Goal: Check status: Check status

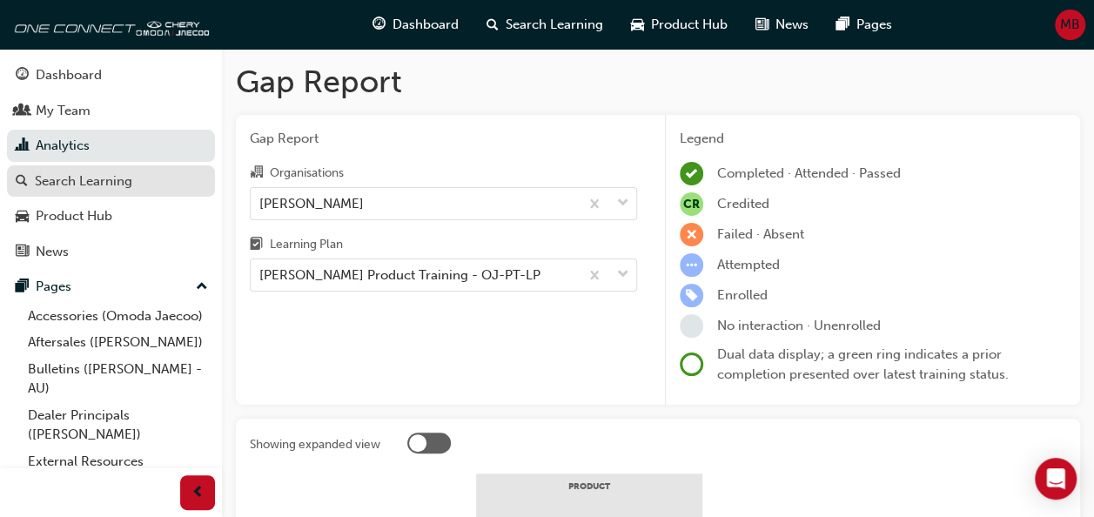
click at [92, 192] on link "Search Learning" at bounding box center [111, 181] width 208 height 32
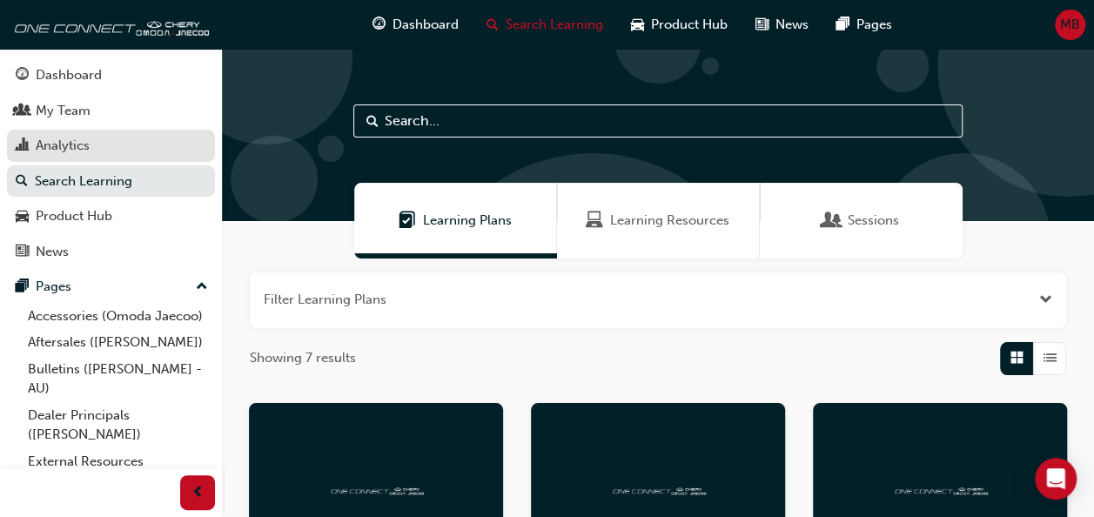
click at [72, 151] on div "Analytics" at bounding box center [63, 146] width 54 height 20
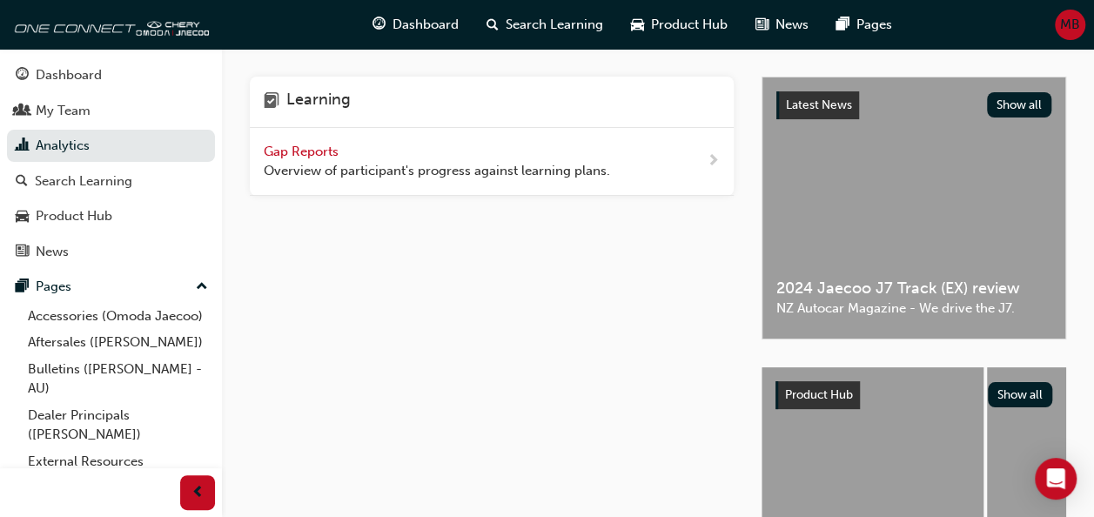
click at [305, 147] on span "Gap Reports" at bounding box center [303, 152] width 78 height 16
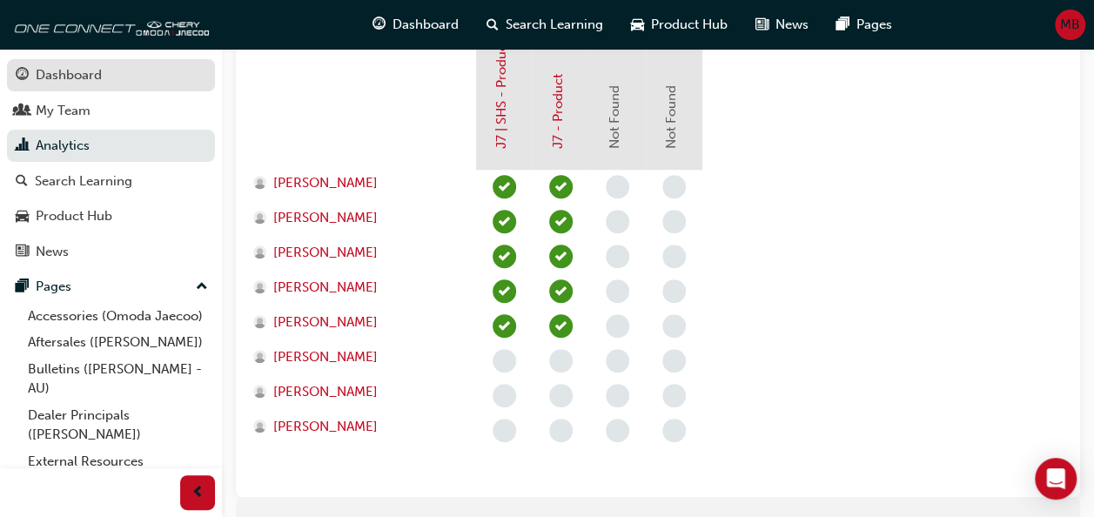
click at [70, 78] on div "Dashboard" at bounding box center [69, 75] width 66 height 20
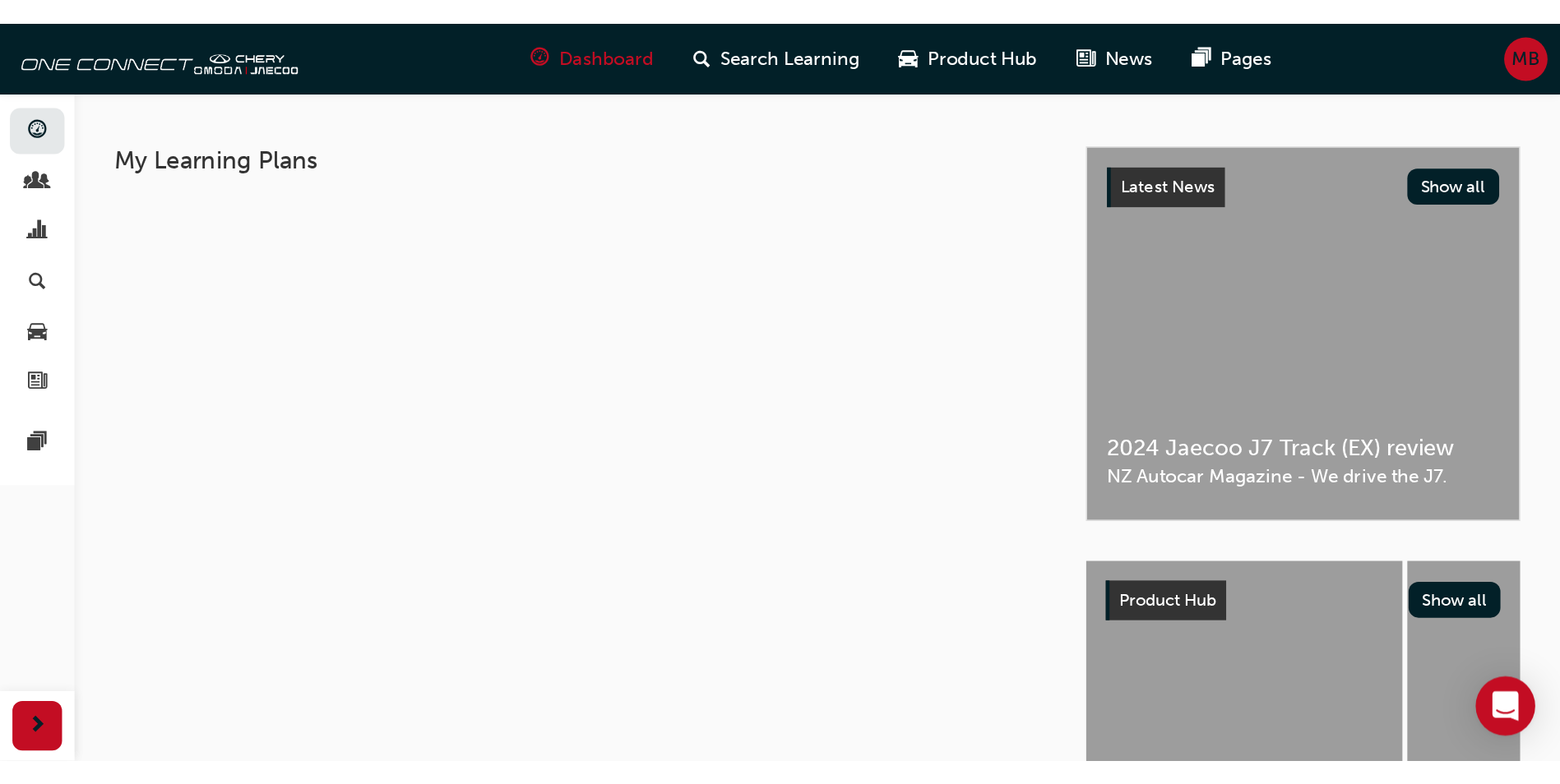
scroll to position [148, 0]
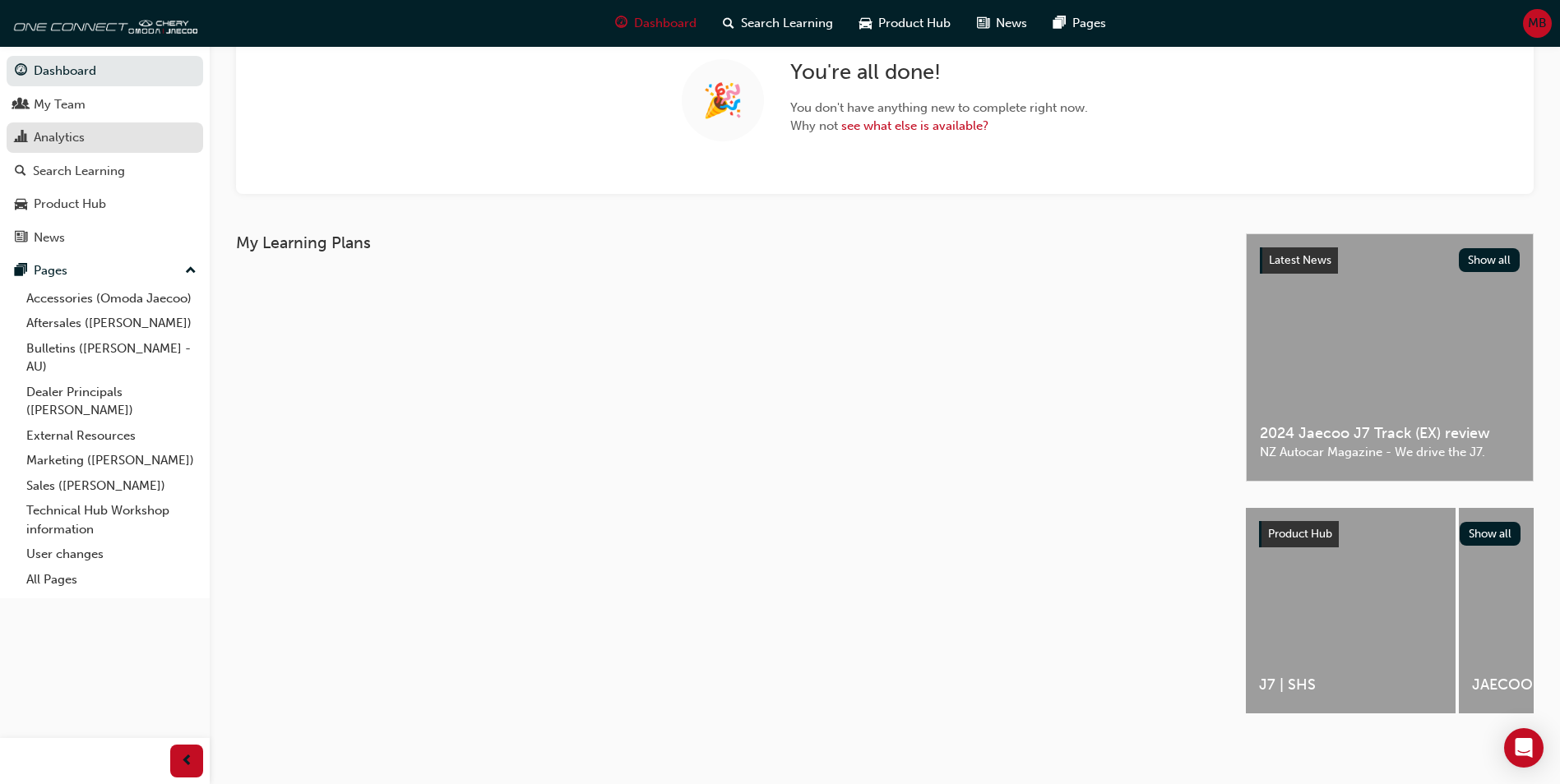
click at [44, 130] on div "Analytics" at bounding box center [60, 138] width 51 height 19
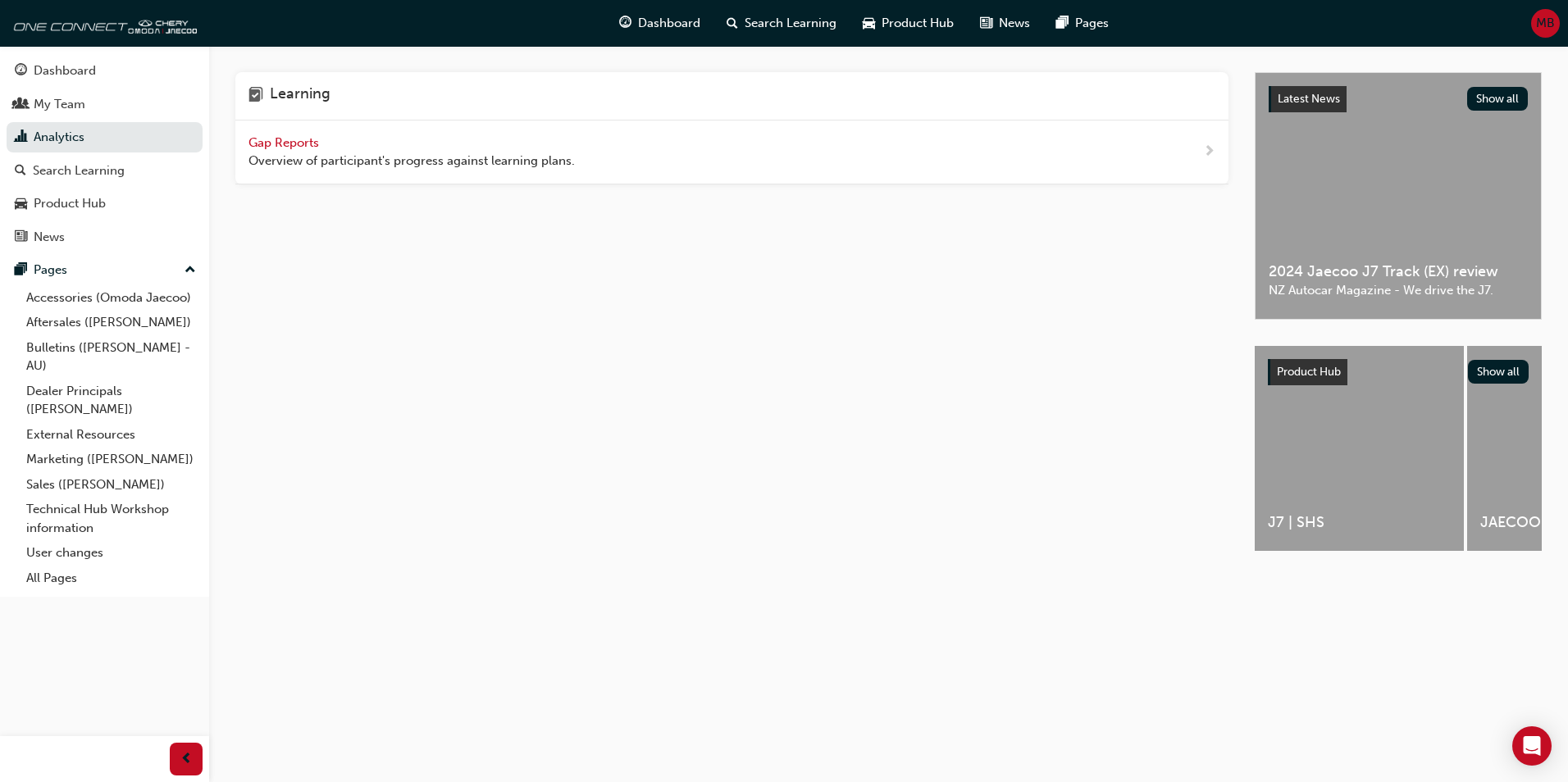
click at [282, 136] on span "Gap Reports" at bounding box center [286, 143] width 74 height 15
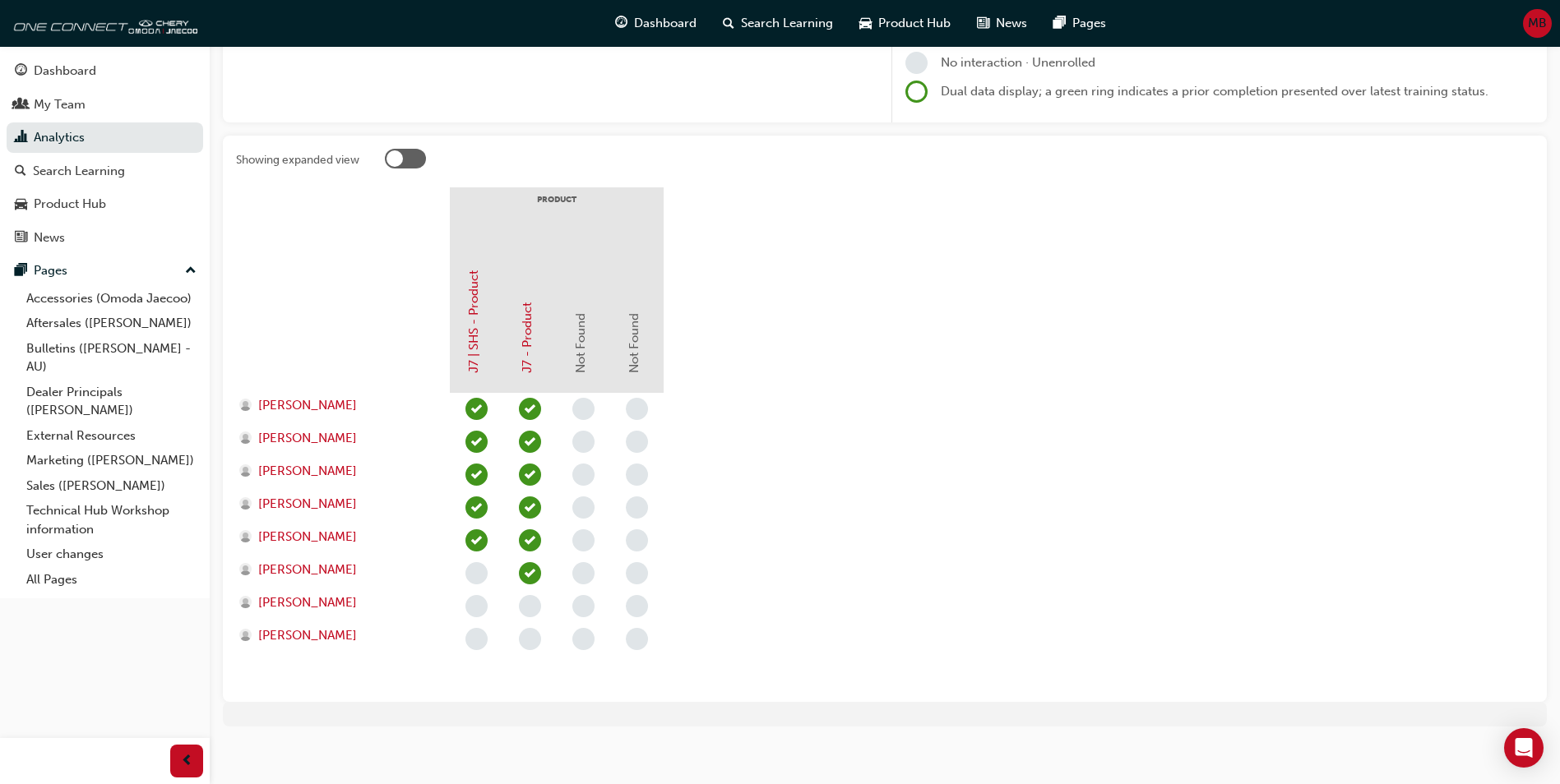
scroll to position [246, 0]
click at [54, 64] on div "Dashboard" at bounding box center [65, 71] width 62 height 19
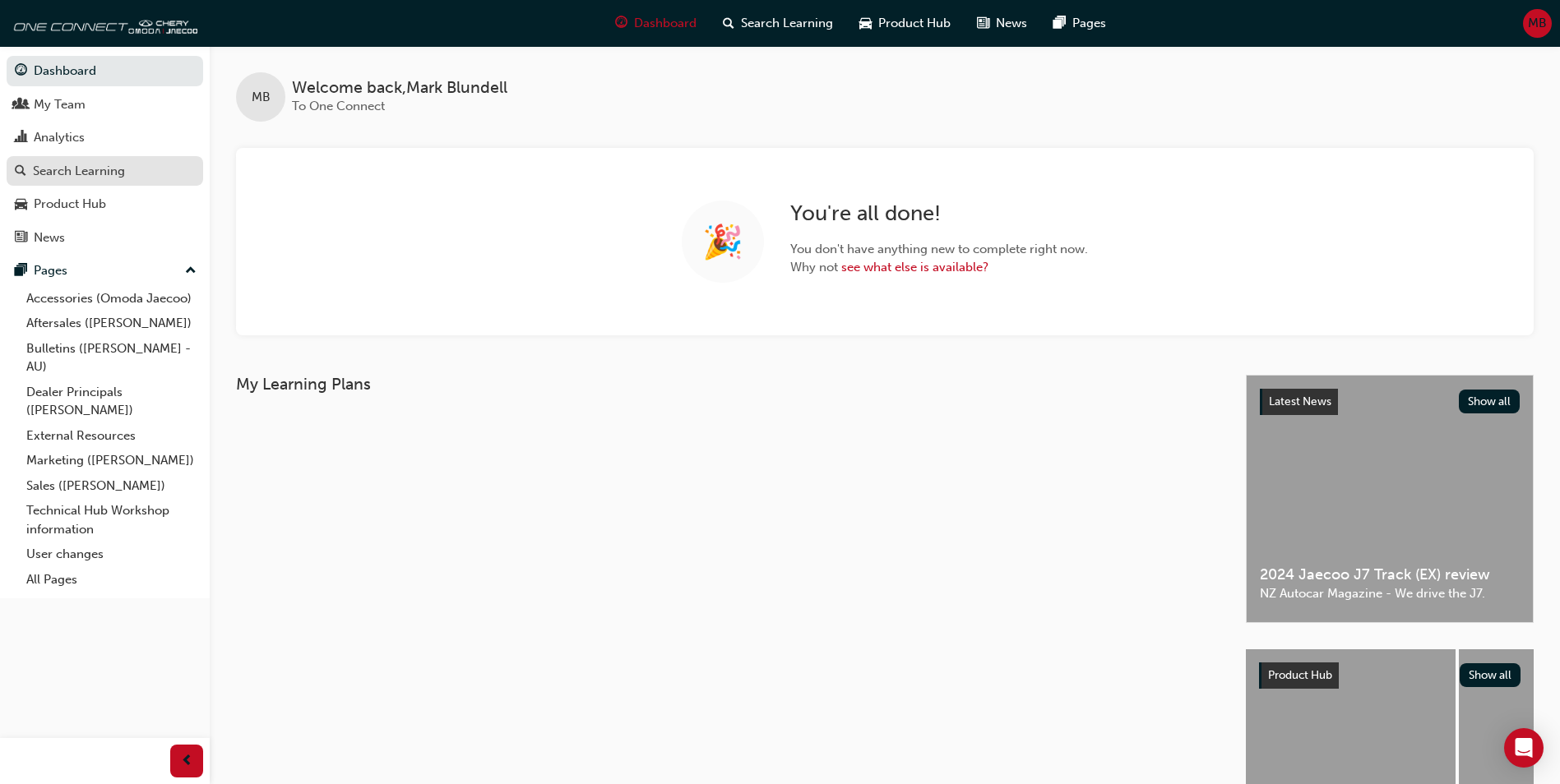
click at [58, 176] on div "Search Learning" at bounding box center [78, 171] width 92 height 19
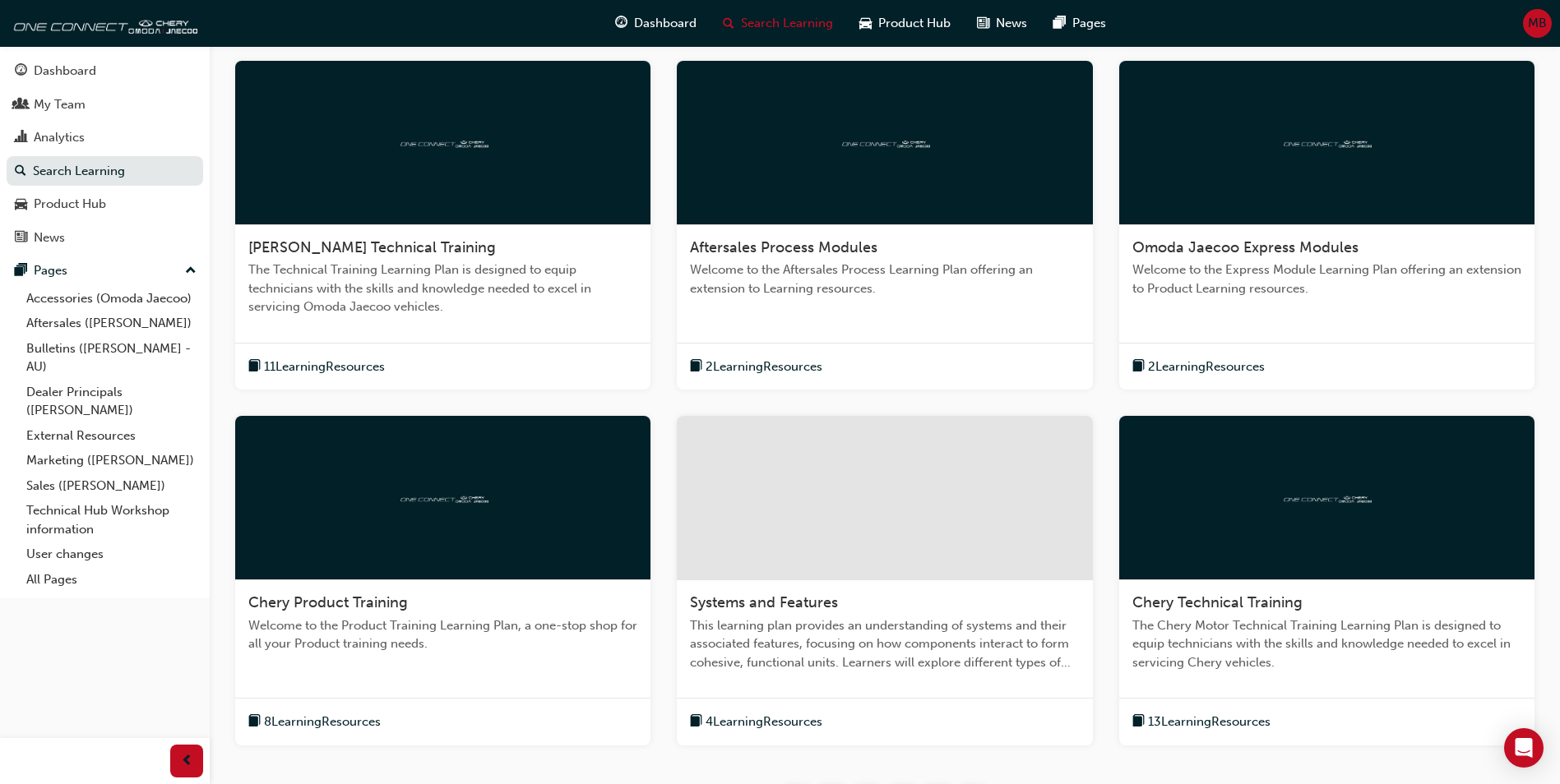
scroll to position [319, 0]
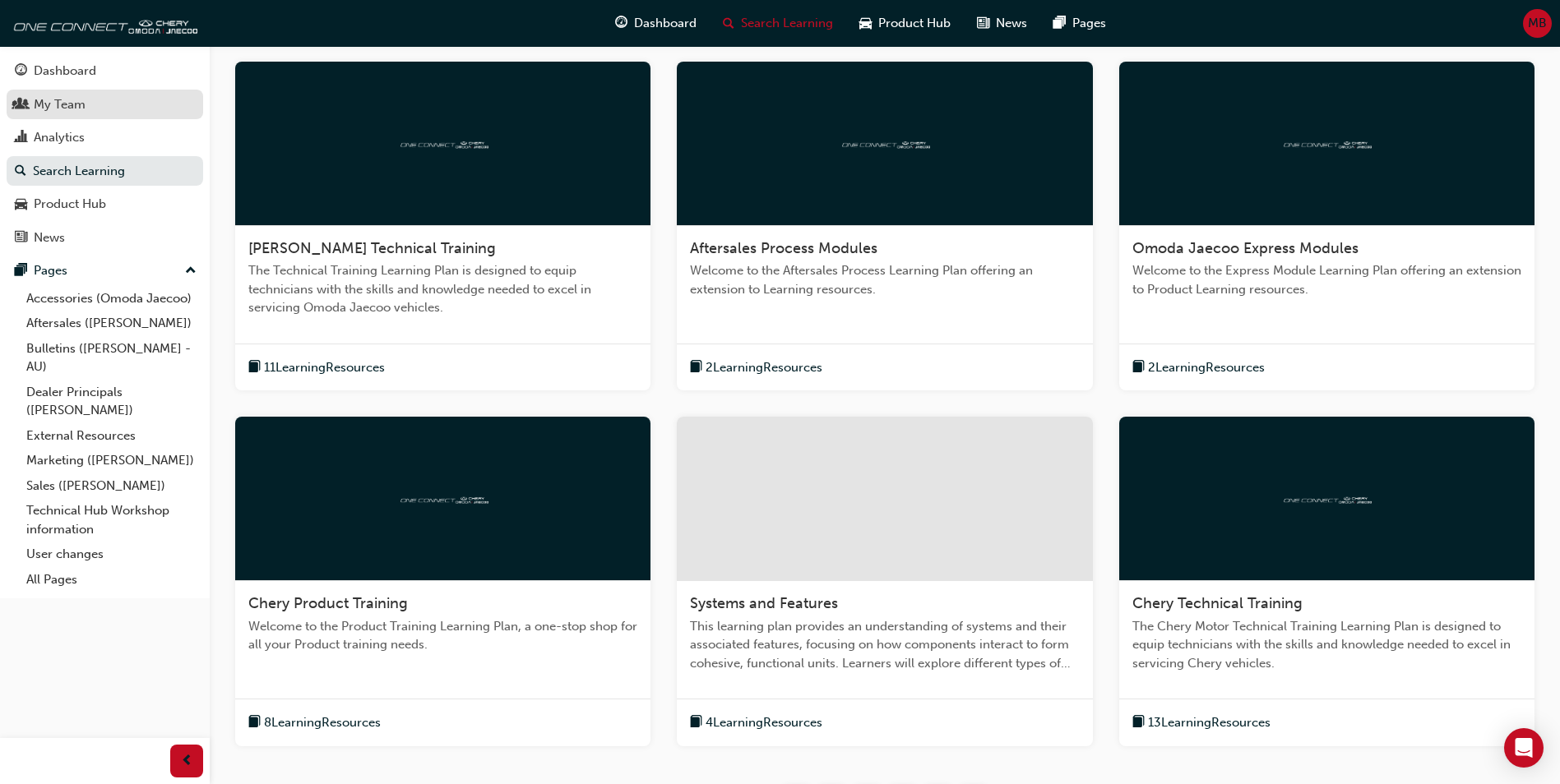
click at [66, 104] on div "My Team" at bounding box center [60, 105] width 52 height 19
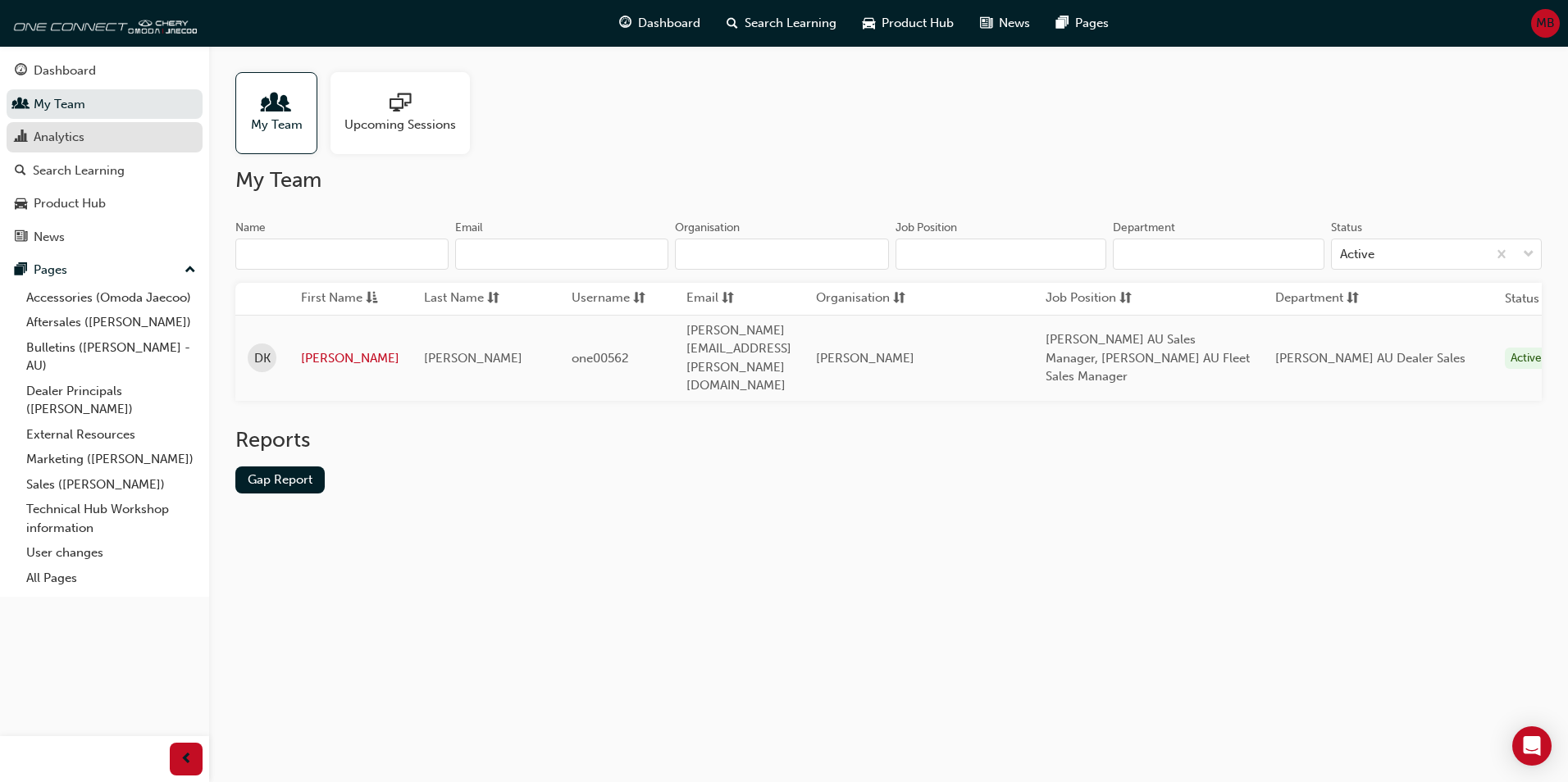
click at [71, 134] on div "Analytics" at bounding box center [59, 138] width 51 height 19
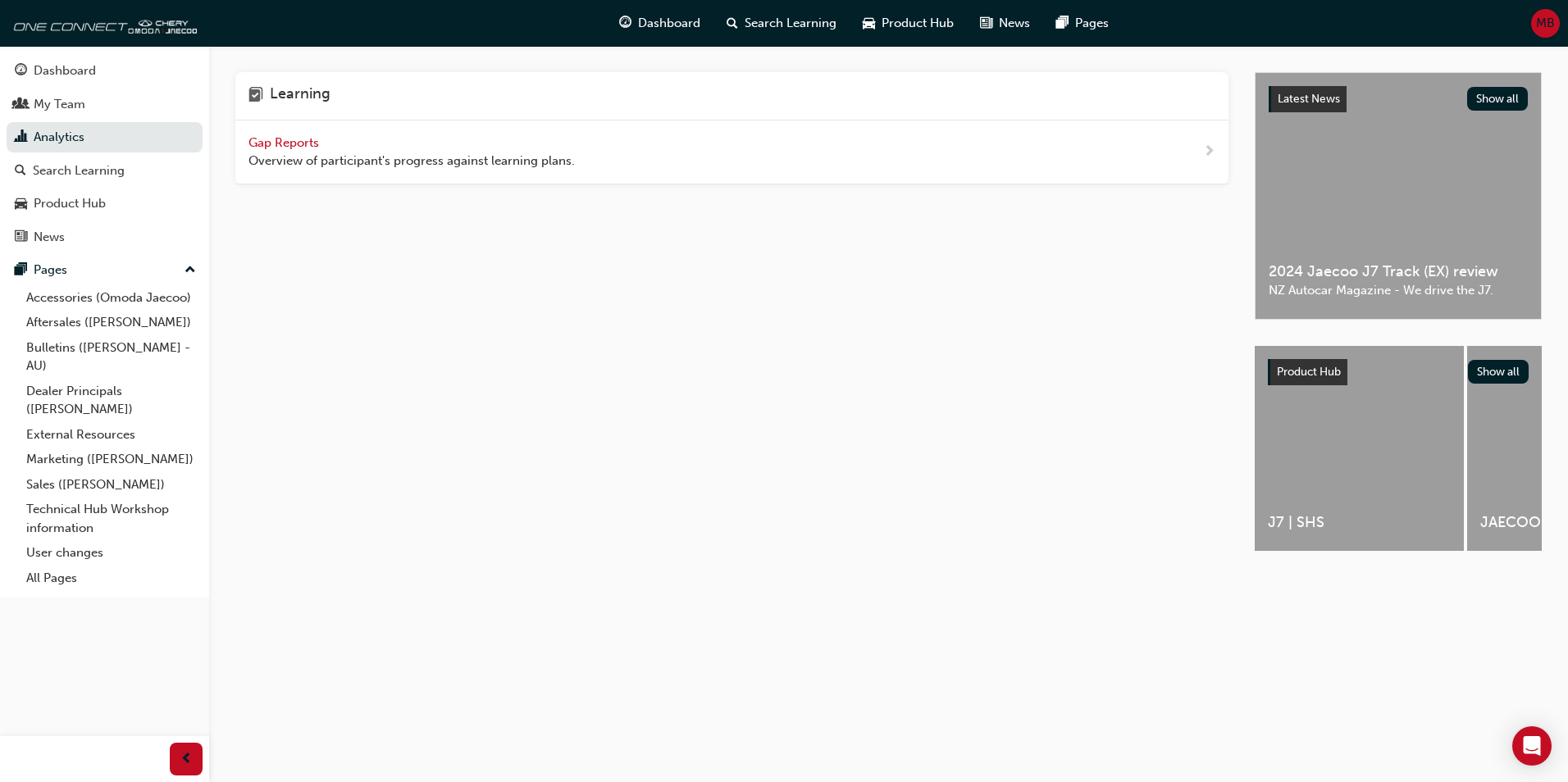
click at [290, 144] on span "Gap Reports" at bounding box center [286, 143] width 74 height 15
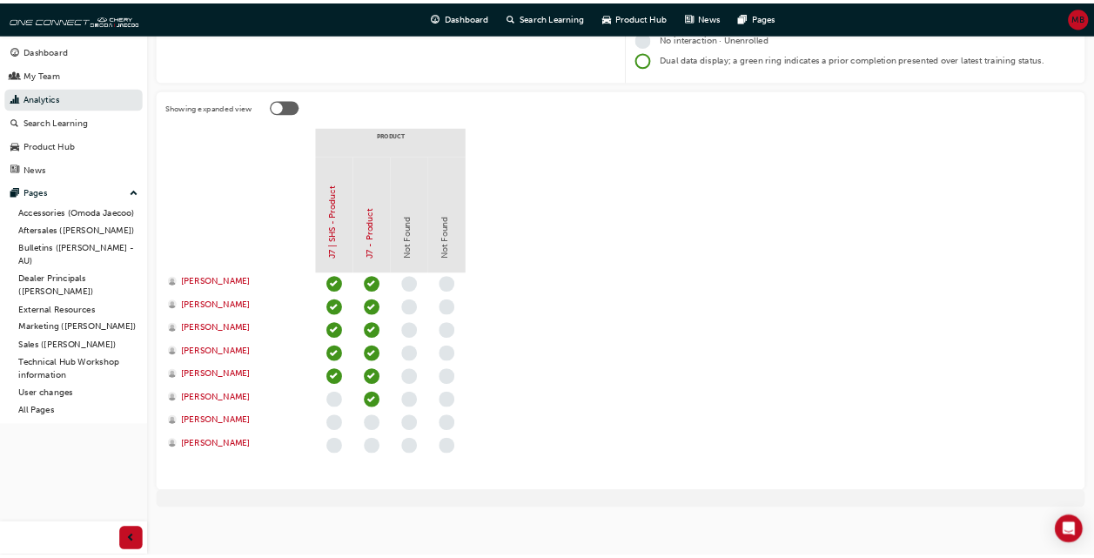
scroll to position [269, 0]
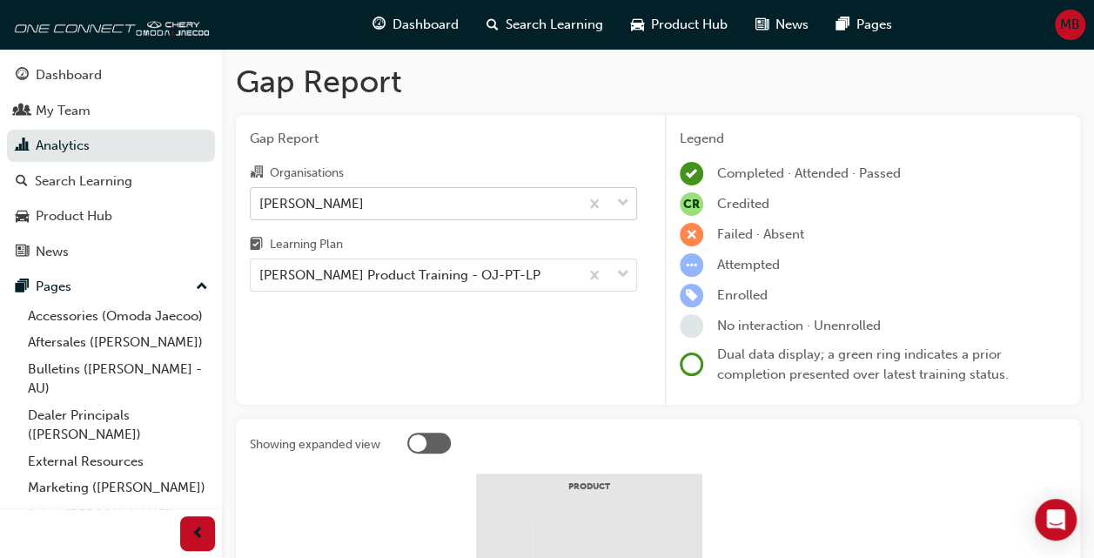
click at [364, 205] on div "[PERSON_NAME]" at bounding box center [311, 203] width 104 height 20
click at [261, 205] on input "Organisations [PERSON_NAME]" at bounding box center [260, 202] width 2 height 15
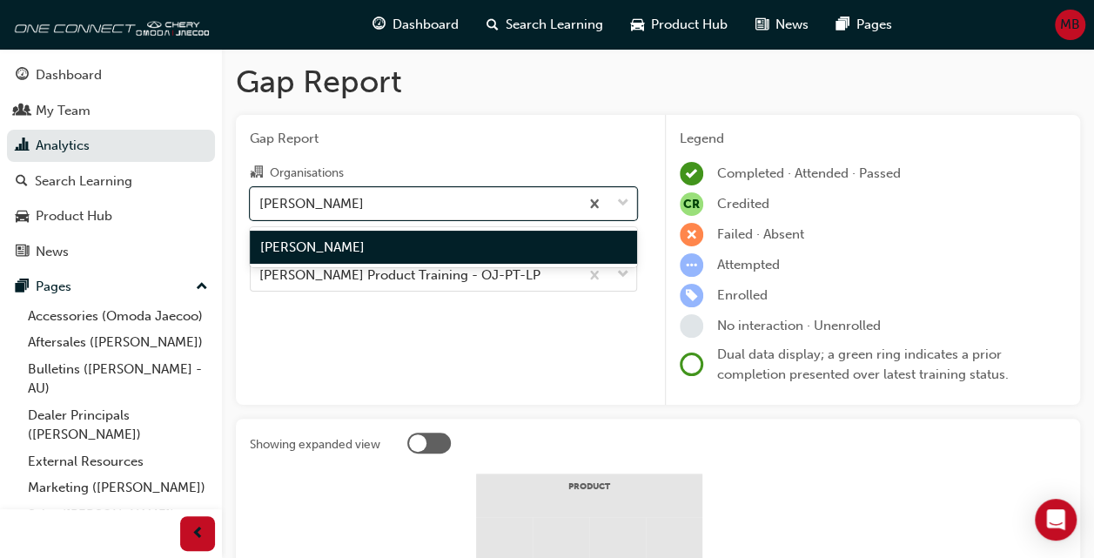
click at [365, 244] on span "[PERSON_NAME]" at bounding box center [312, 247] width 104 height 16
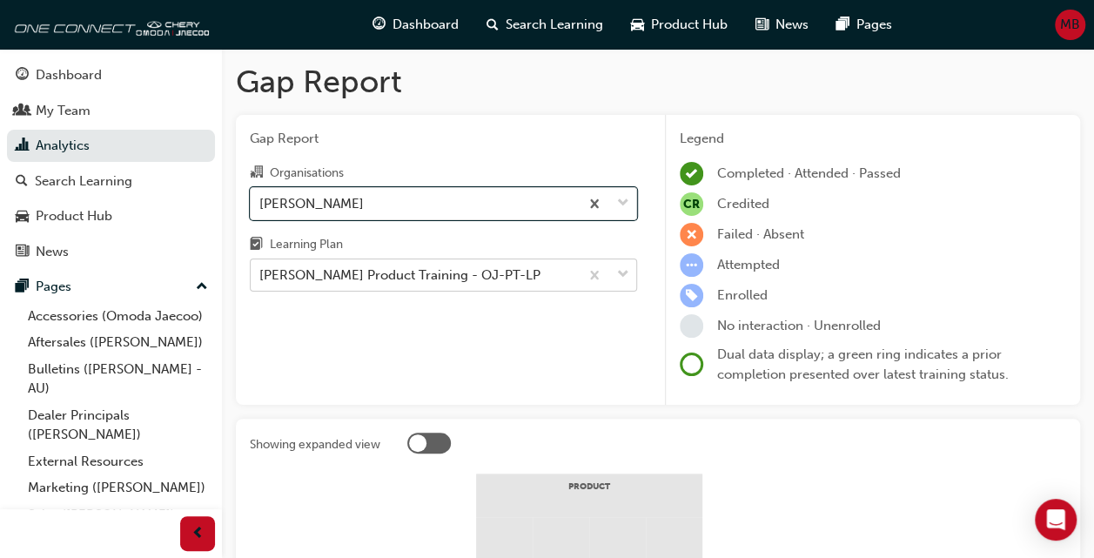
click at [353, 273] on div "[PERSON_NAME] Product Training - OJ-PT-LP" at bounding box center [399, 275] width 281 height 20
click at [261, 273] on input "Learning Plan [PERSON_NAME] Product Training - OJ-PT-LP" at bounding box center [260, 274] width 2 height 15
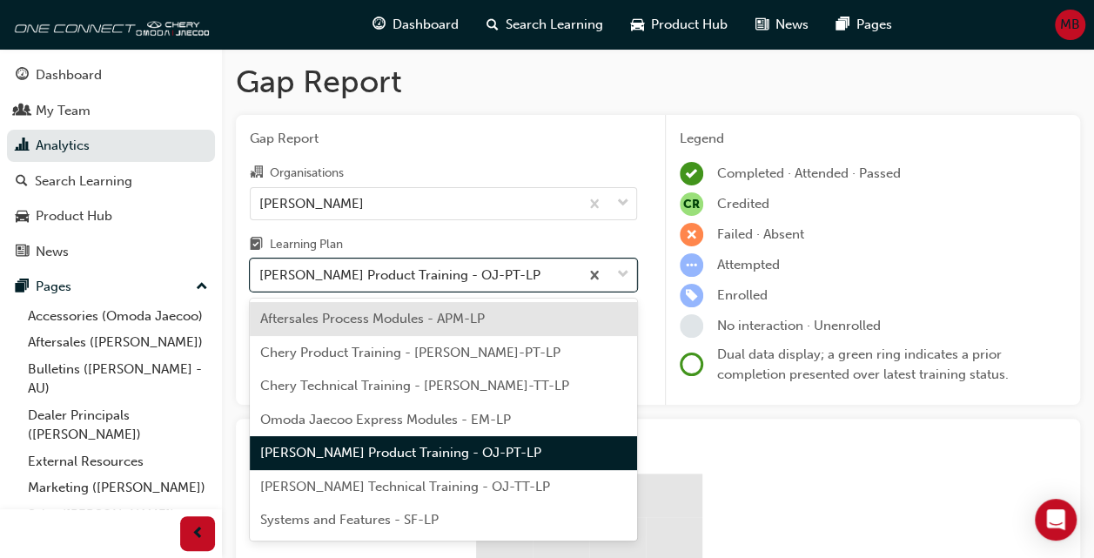
click at [346, 445] on span "[PERSON_NAME] Product Training - OJ-PT-LP" at bounding box center [400, 453] width 281 height 16
